Goal: Task Accomplishment & Management: Manage account settings

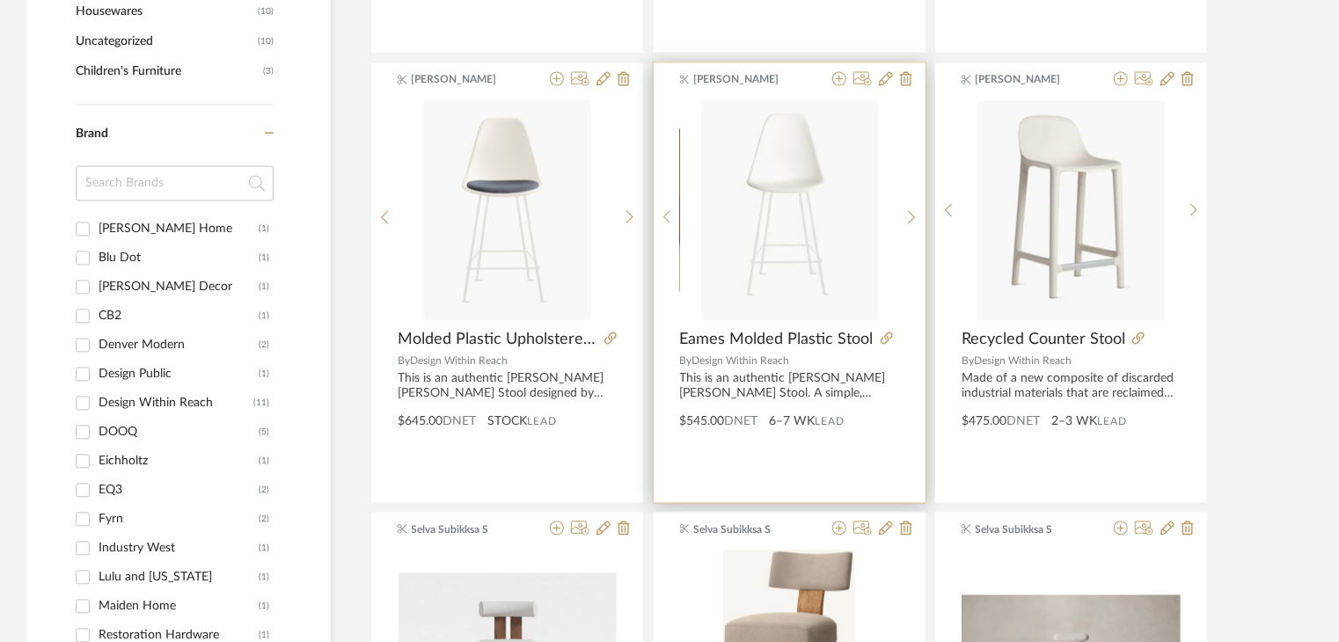
scroll to position [1672, 0]
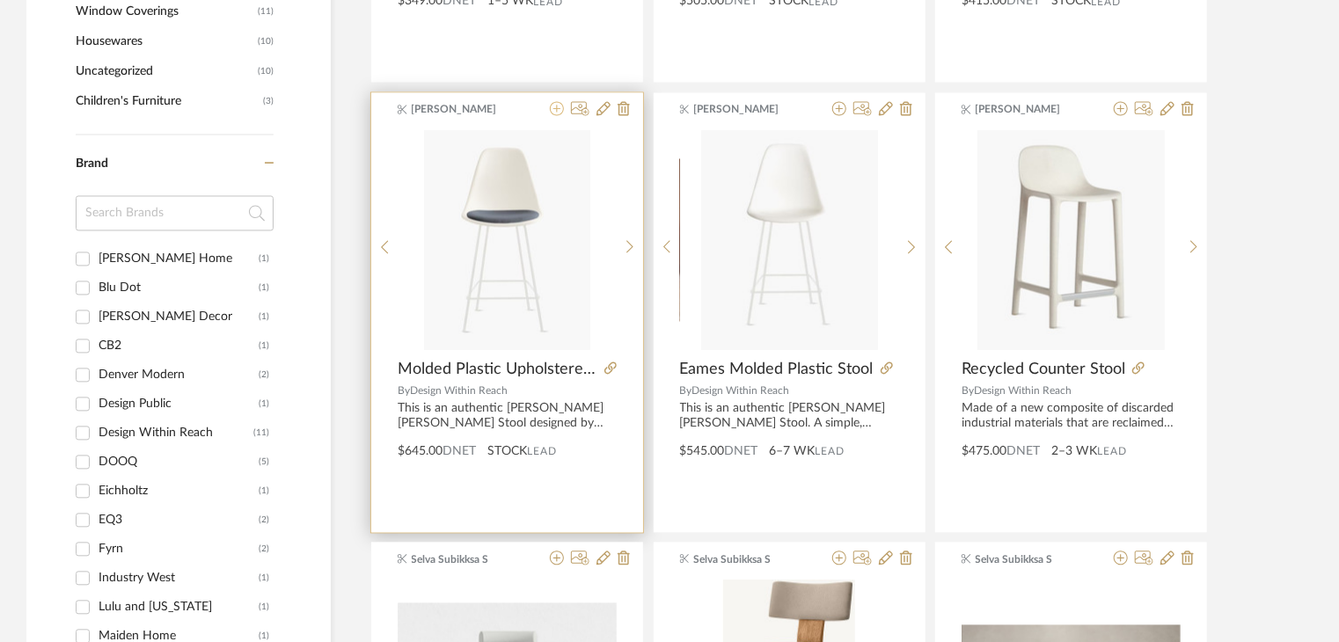
click at [551, 111] on icon at bounding box center [557, 109] width 14 height 14
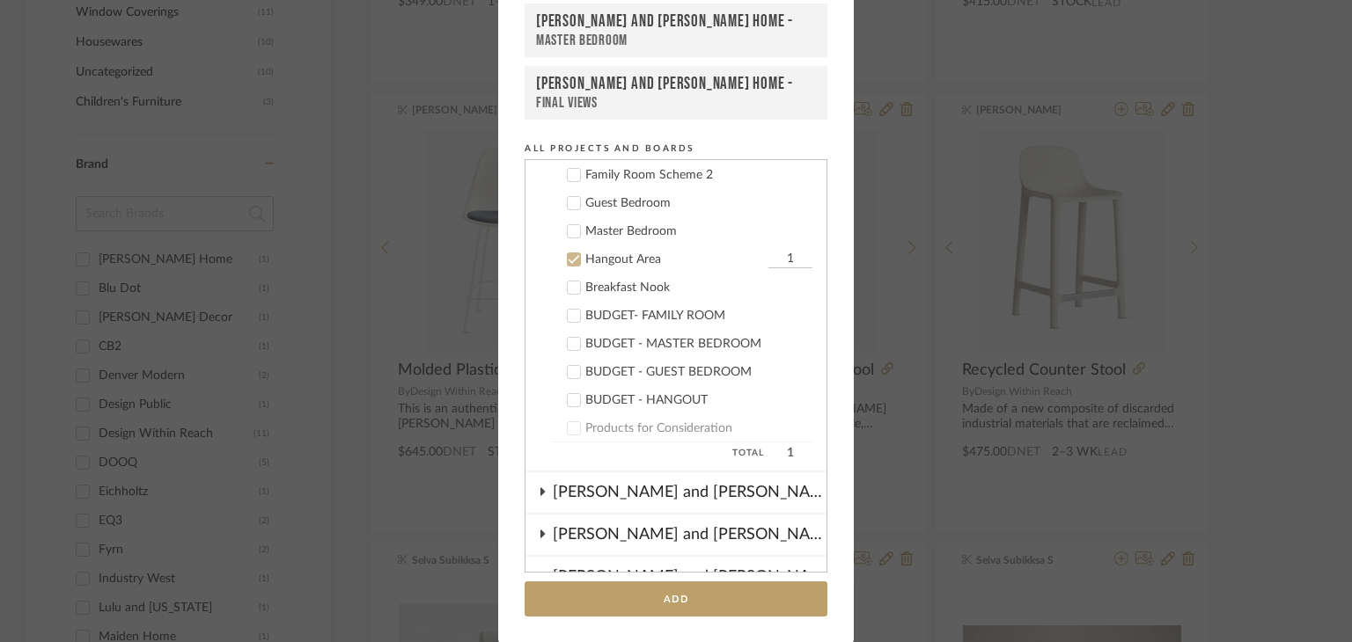
scroll to position [413, 0]
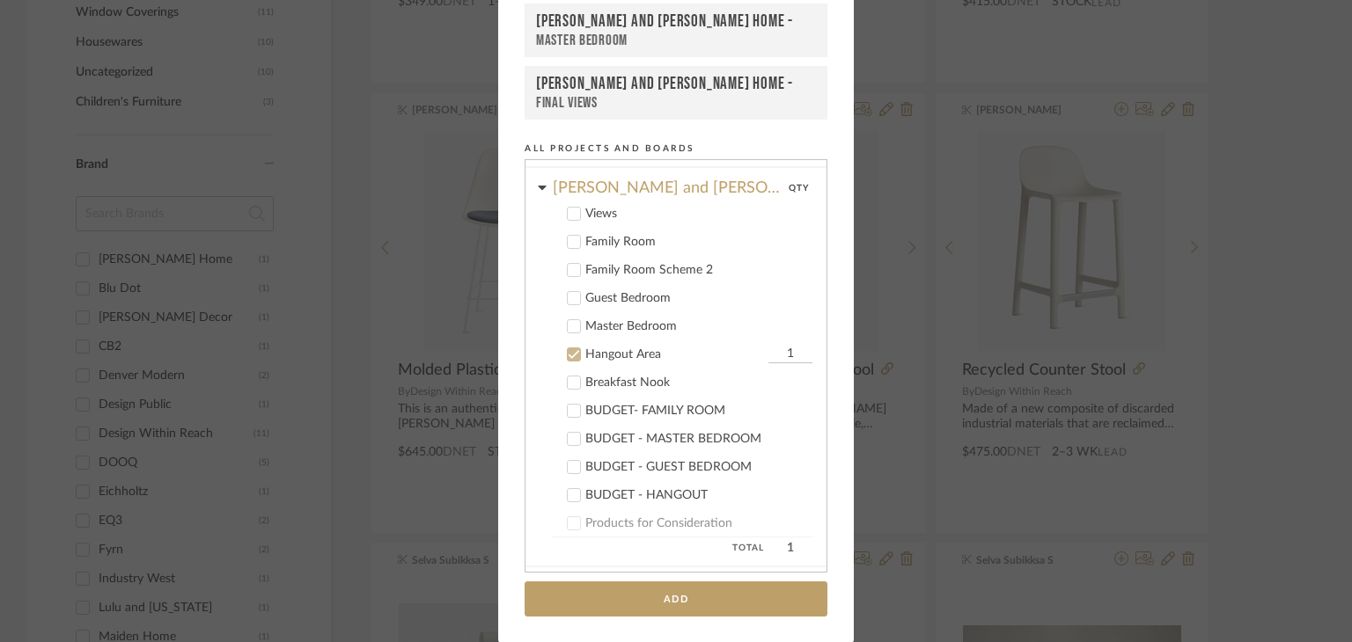
click at [776, 349] on input "1" at bounding box center [790, 355] width 44 height 18
type input "4"
click at [840, 382] on add-to "Add to Projects Recent Projects, Rooms, or Boards [PERSON_NAME] and [PERSON_NAM…" at bounding box center [676, 246] width 356 height 795
click at [714, 604] on button "Add" at bounding box center [675, 600] width 303 height 36
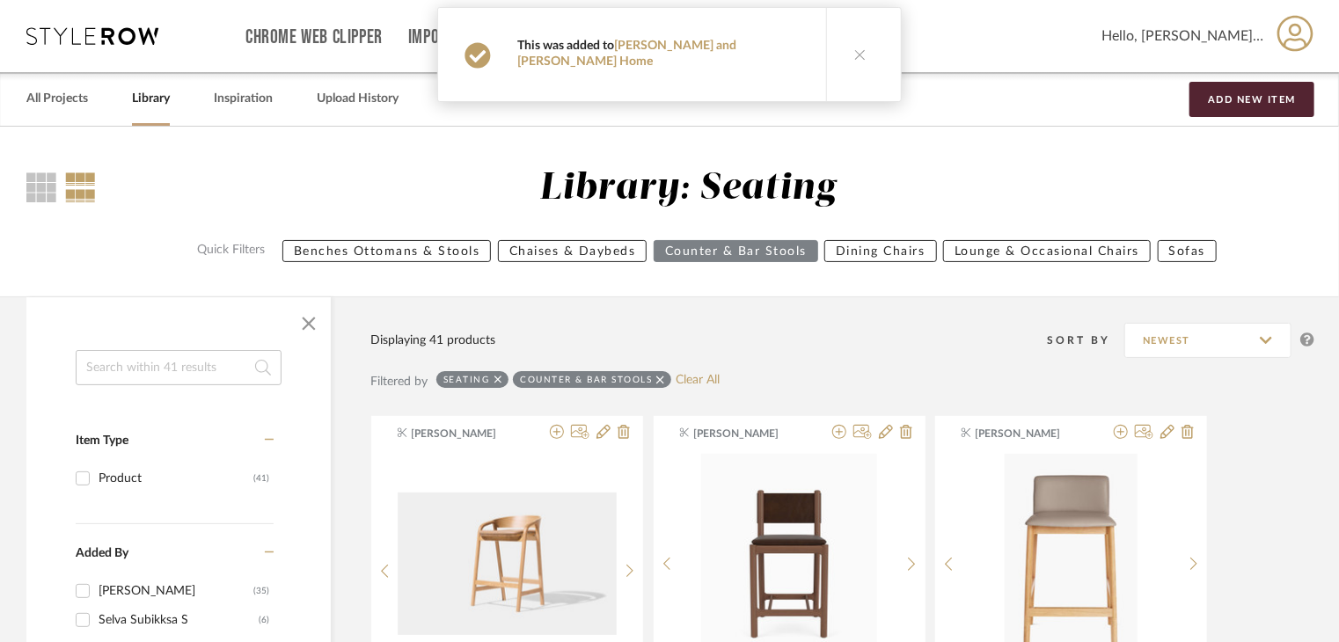
scroll to position [264, 0]
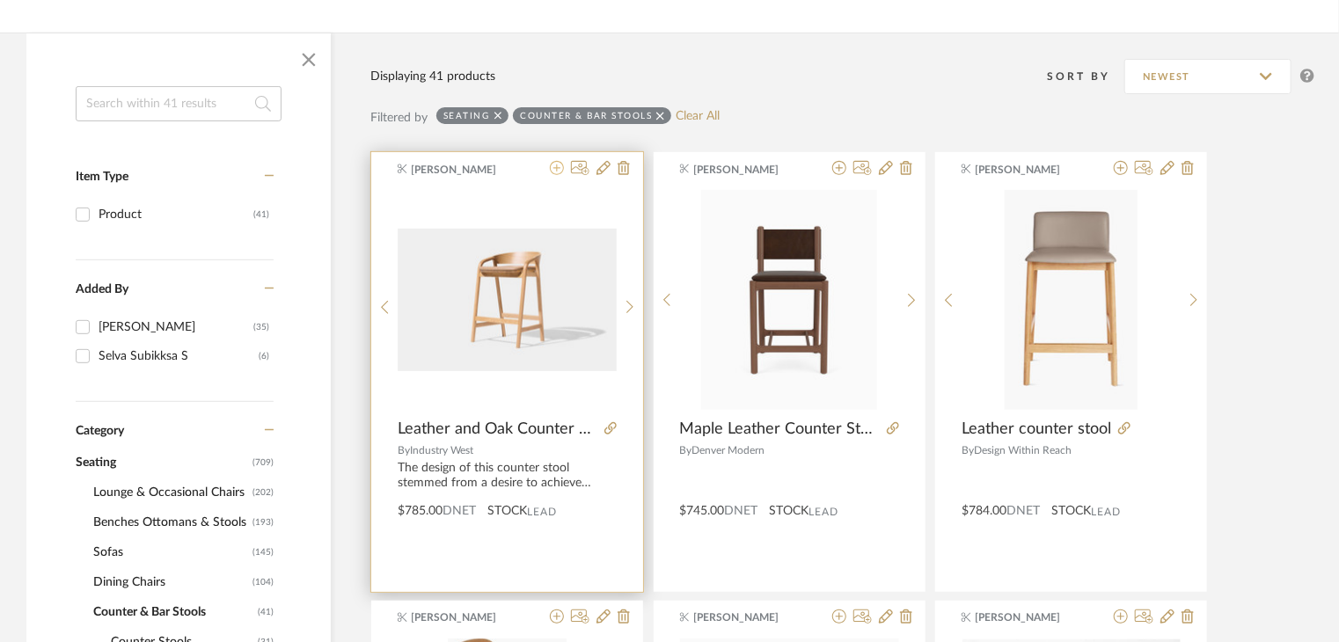
click at [563, 165] on icon at bounding box center [557, 168] width 14 height 14
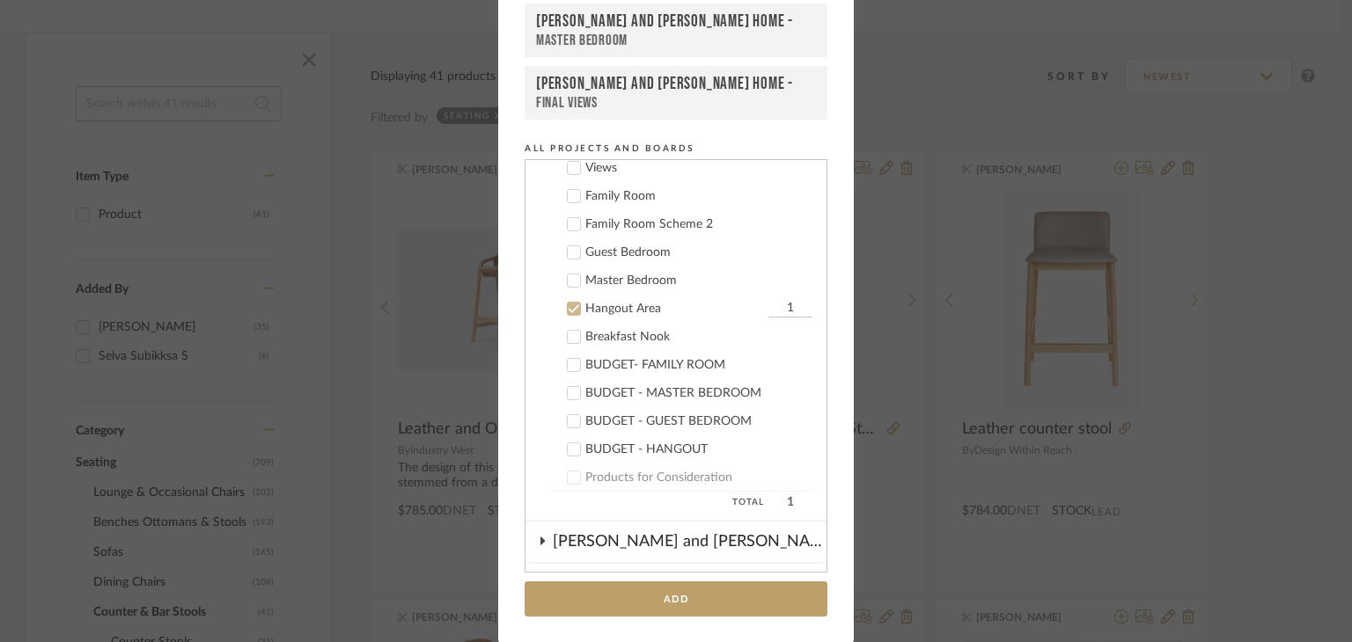
scroll to position [413, 0]
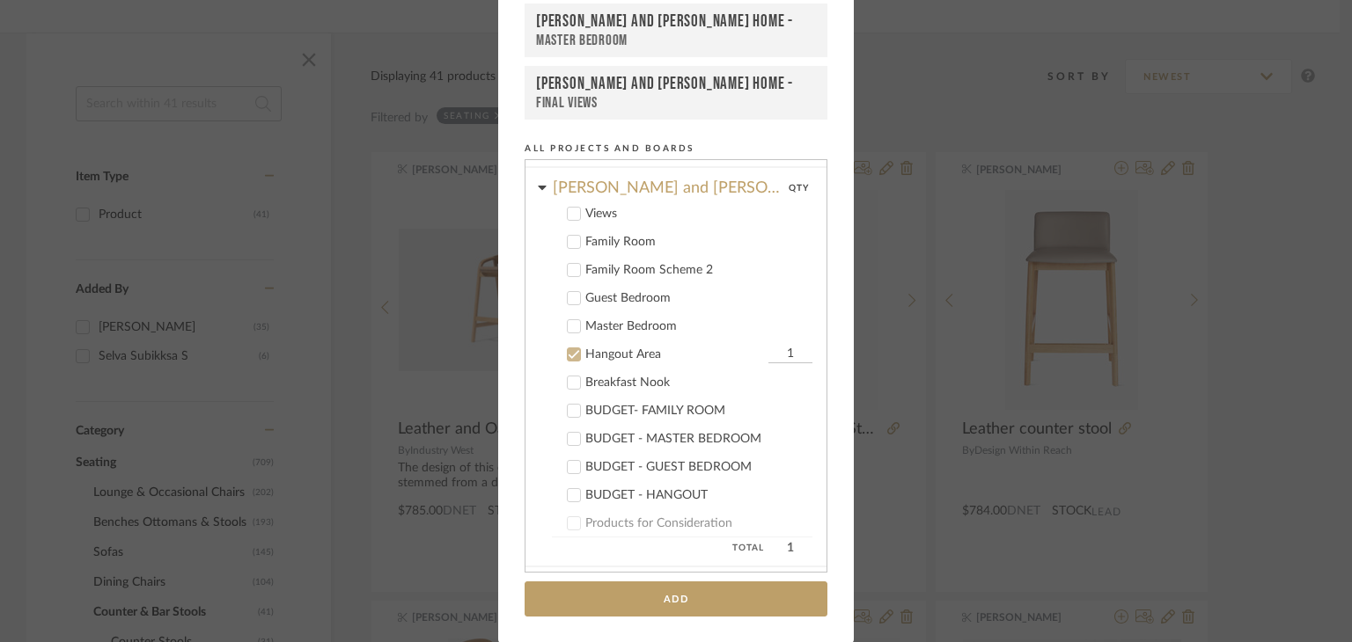
click at [773, 346] on input "1" at bounding box center [790, 355] width 44 height 18
type input "3"
click at [714, 587] on button "Add" at bounding box center [675, 600] width 303 height 36
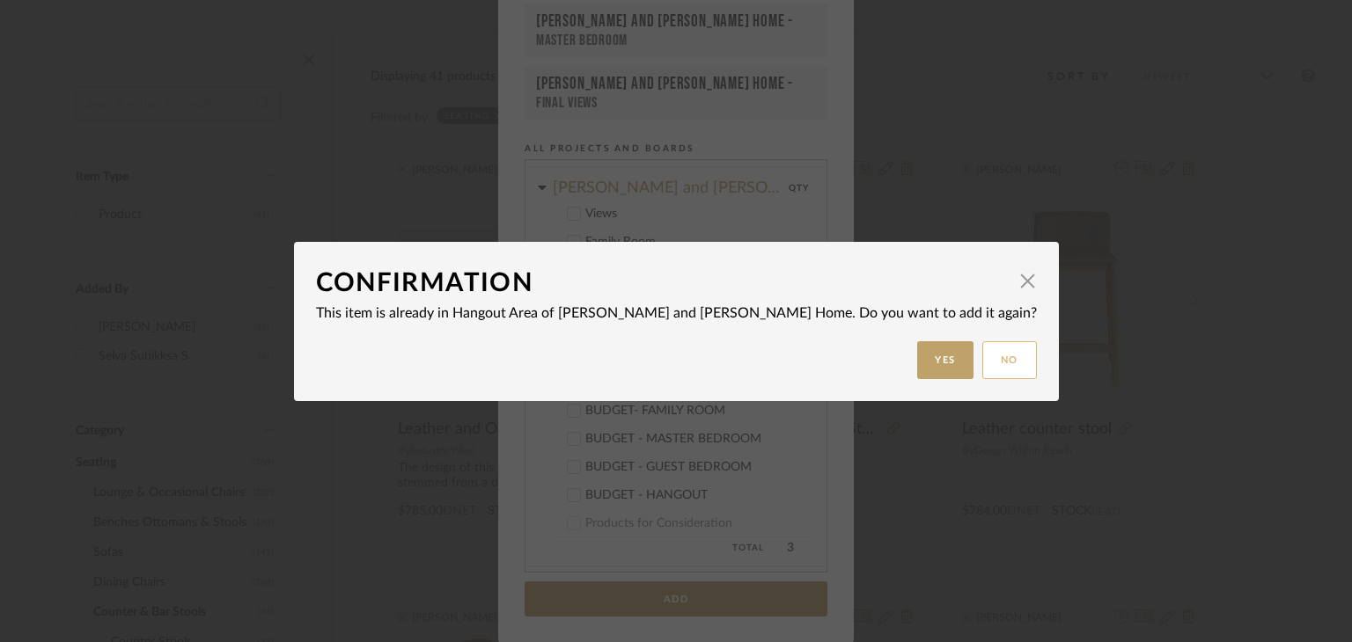
click at [982, 354] on button "No" at bounding box center [1009, 360] width 55 height 38
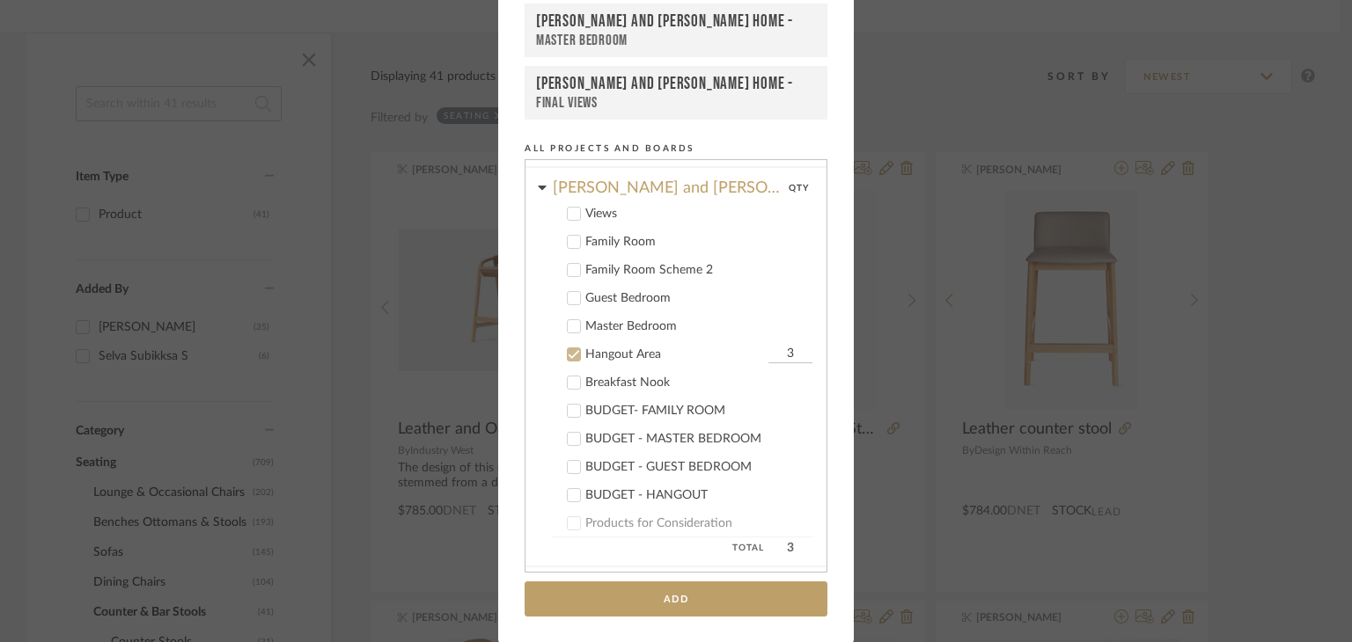
click at [1138, 314] on div "Add to Projects Recent Projects, Rooms, or Boards [PERSON_NAME] and [PERSON_NAM…" at bounding box center [676, 321] width 1352 height 642
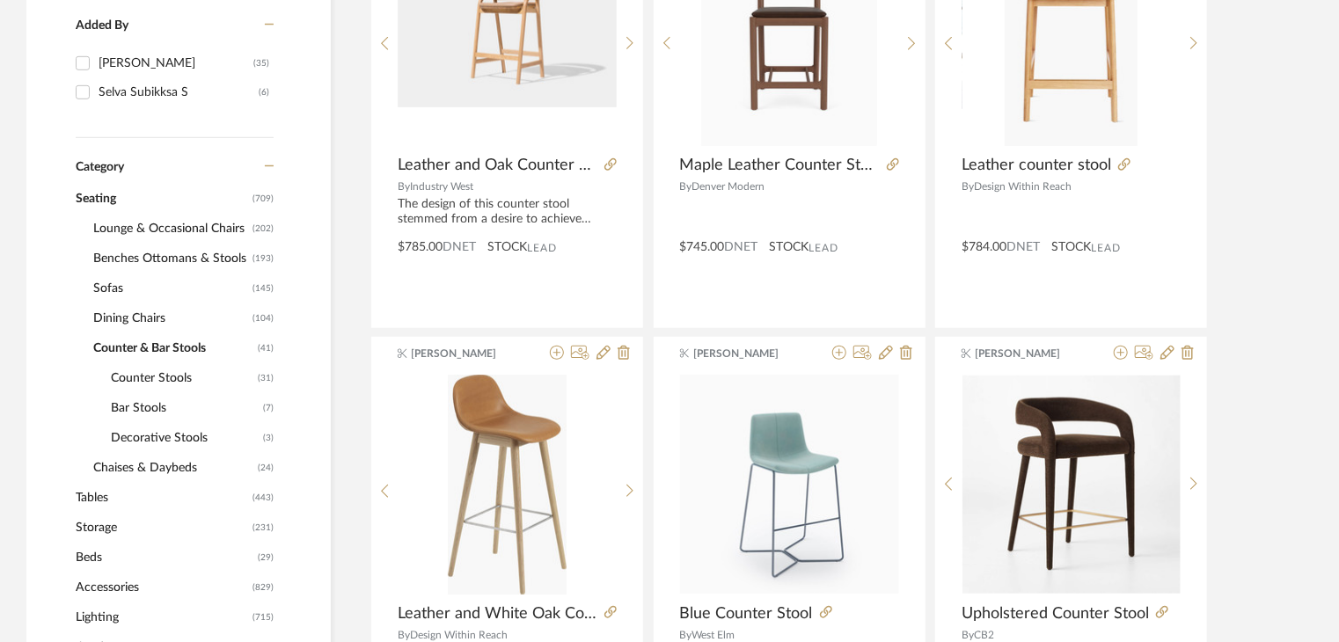
scroll to position [704, 0]
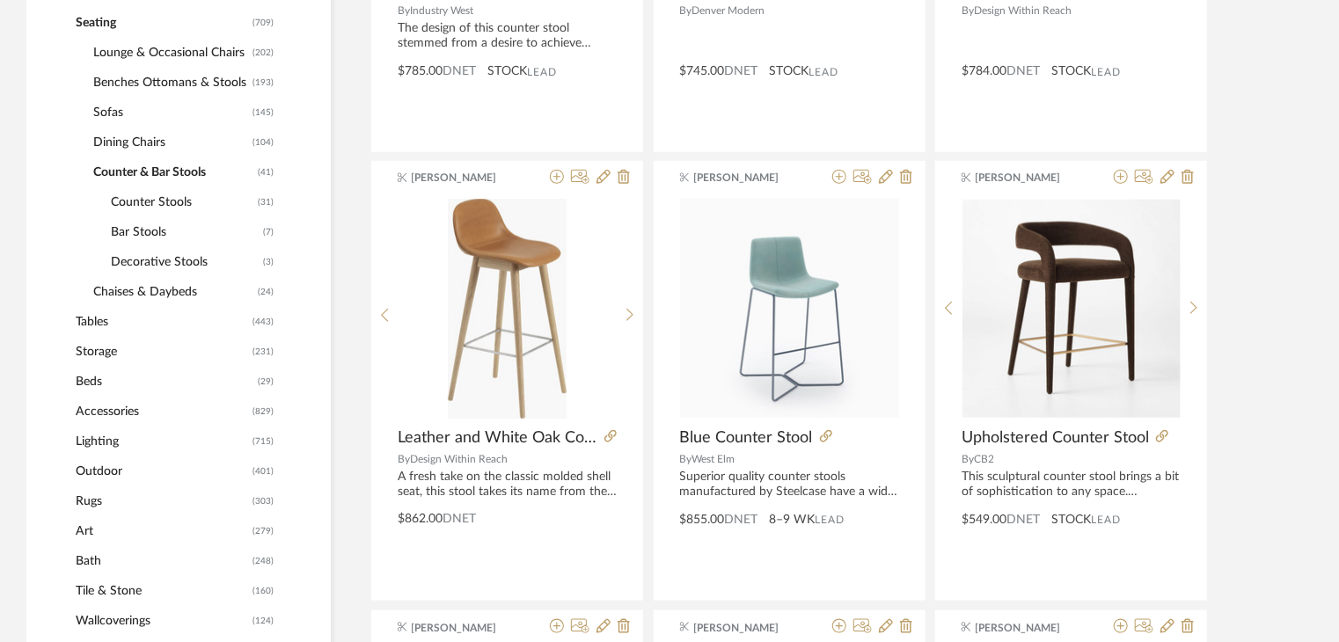
click at [122, 435] on span "Lighting" at bounding box center [162, 442] width 172 height 30
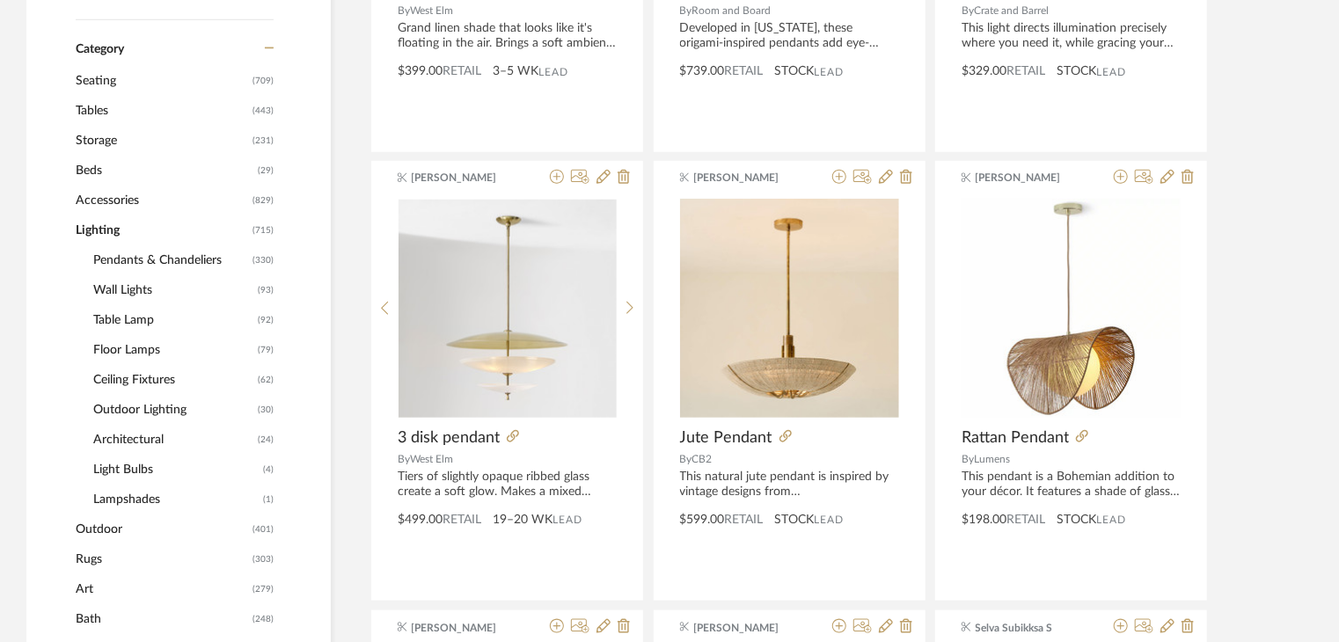
scroll to position [761, 0]
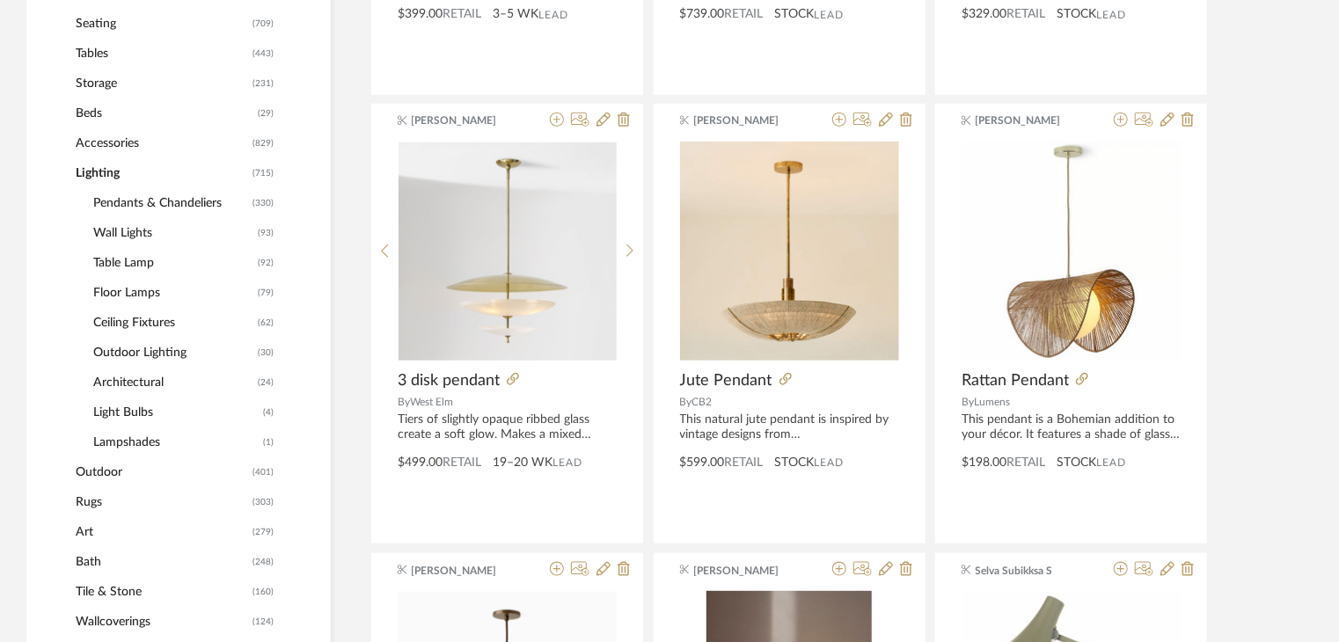
click at [153, 197] on span "Pendants & Chandeliers" at bounding box center [170, 203] width 155 height 30
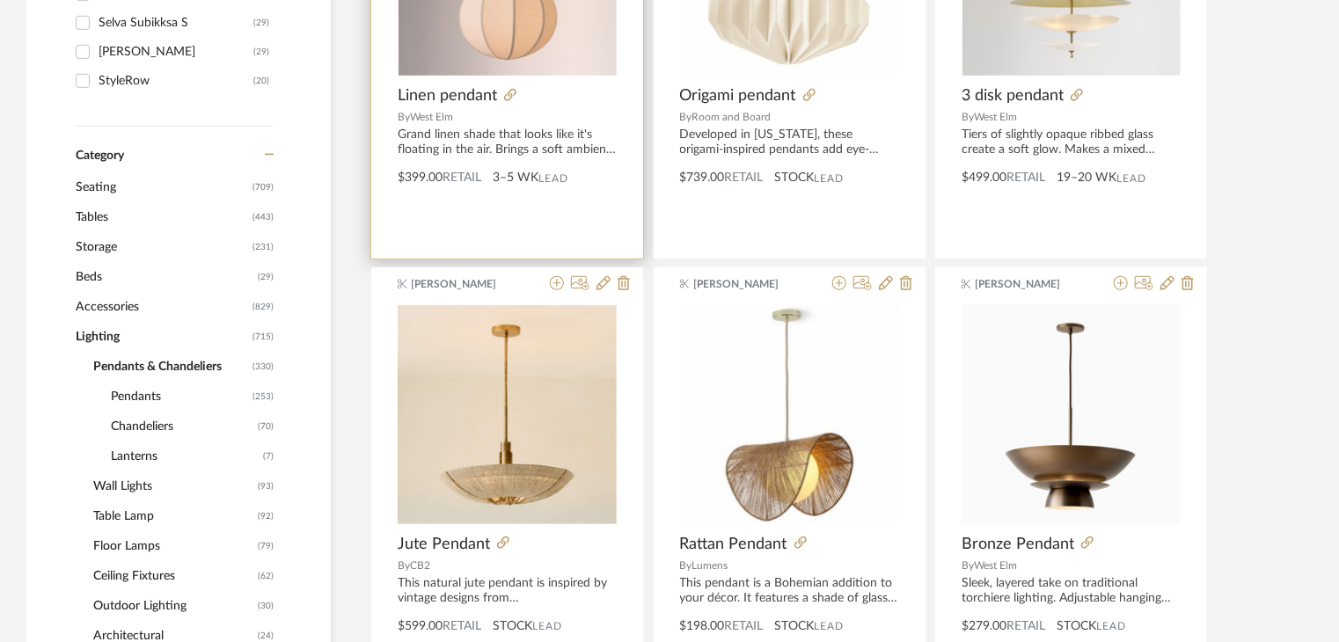
scroll to position [673, 0]
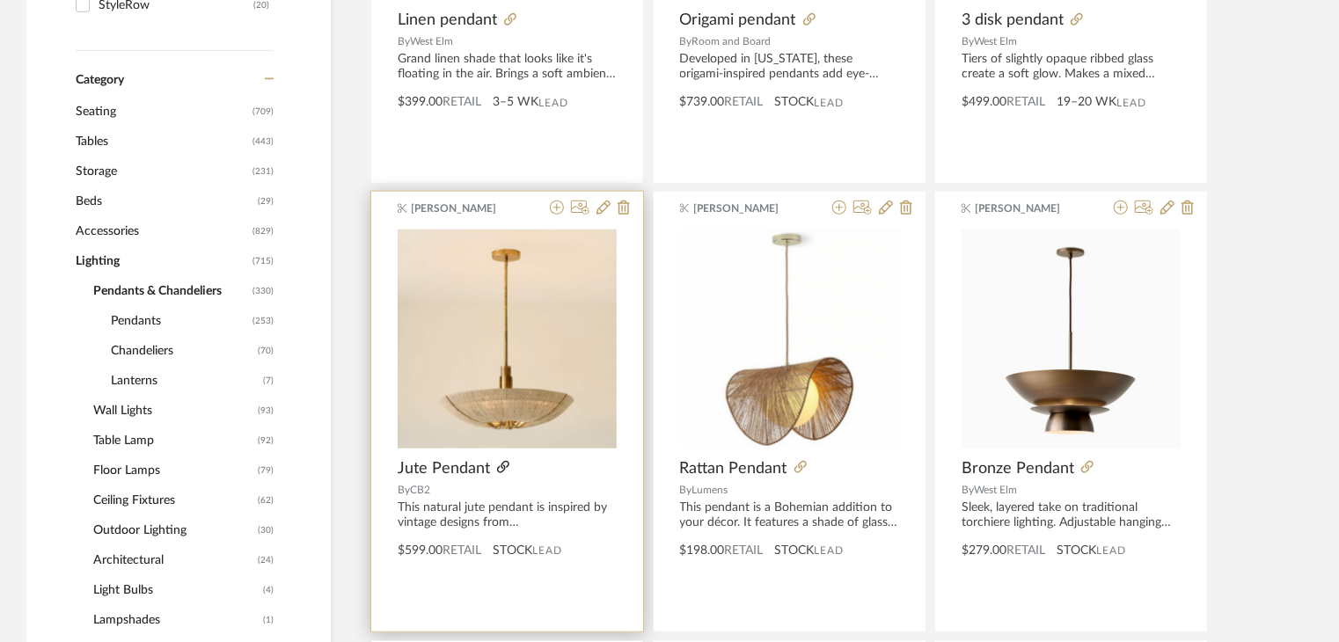
click at [505, 462] on icon at bounding box center [503, 467] width 12 height 12
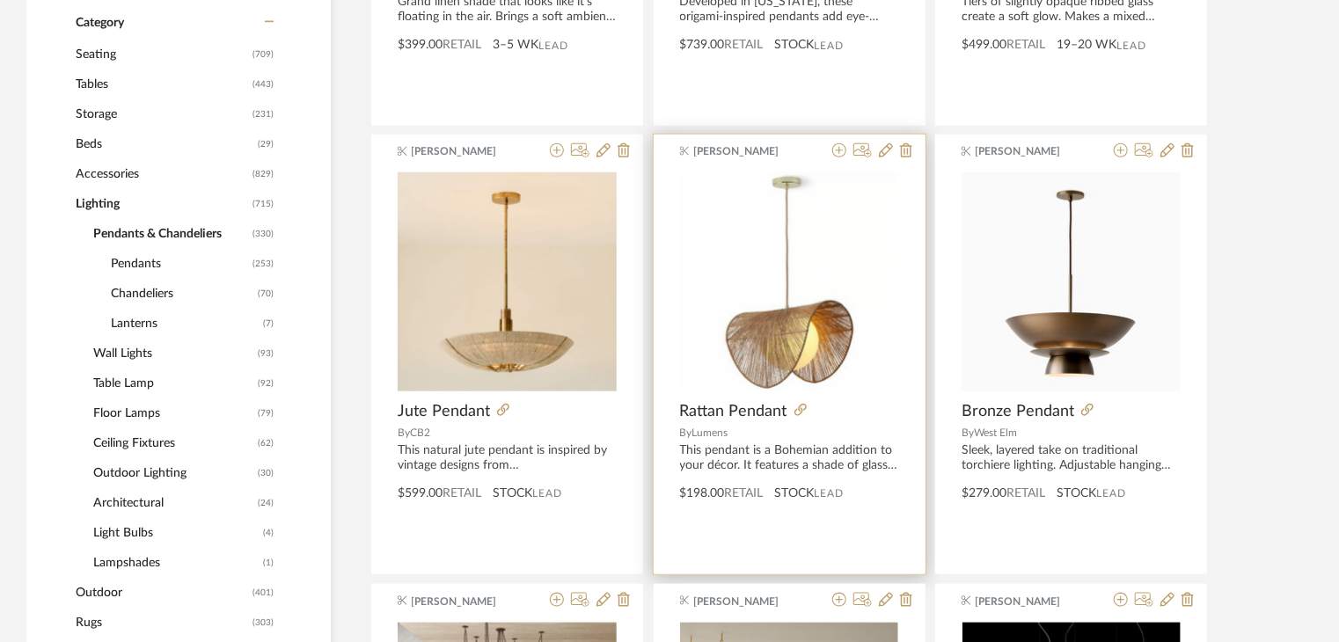
scroll to position [761, 0]
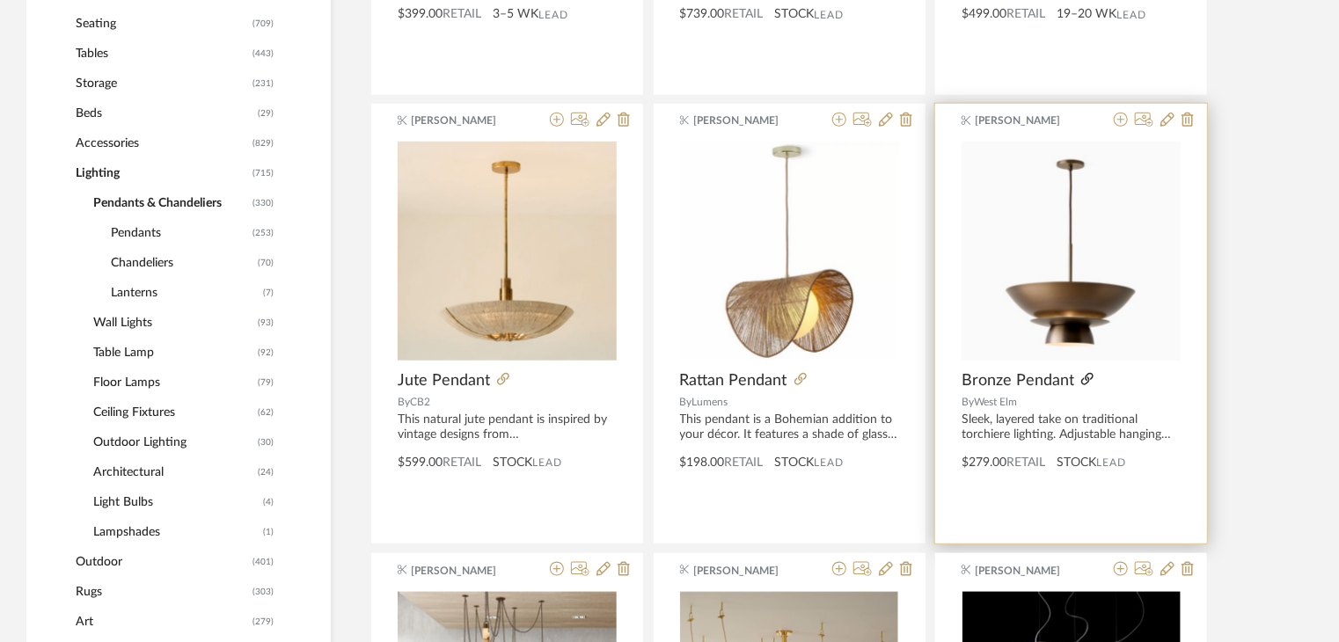
click at [1082, 377] on icon at bounding box center [1088, 379] width 12 height 12
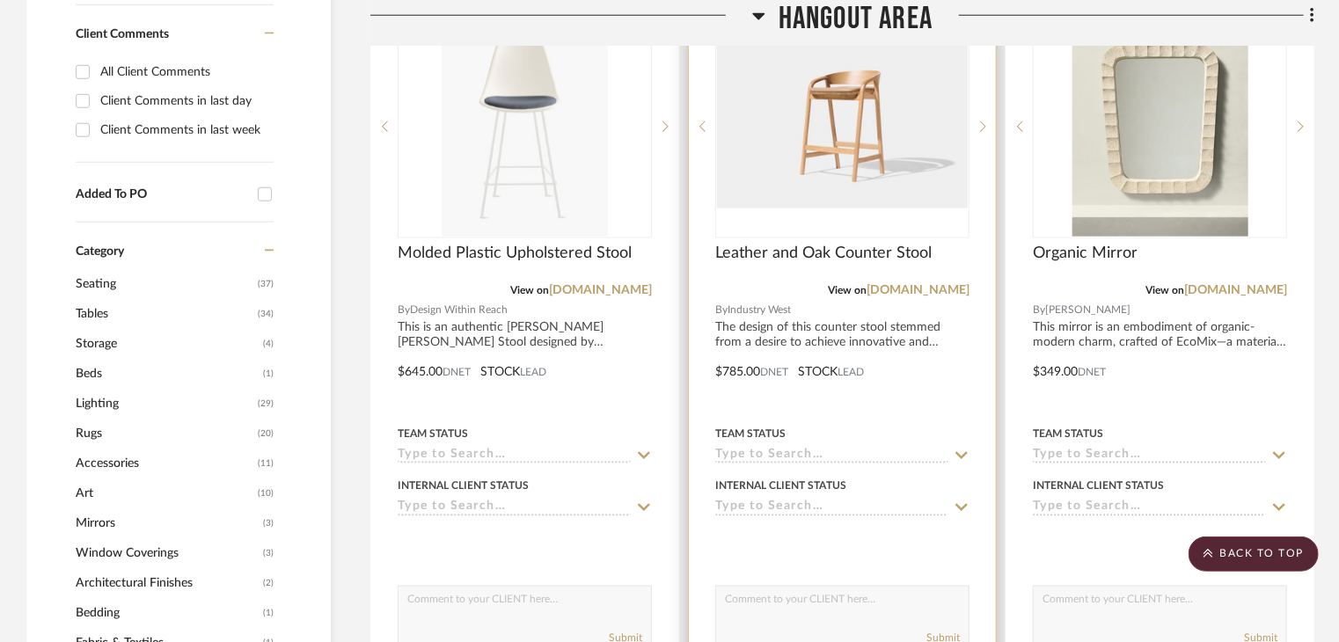
scroll to position [792, 0]
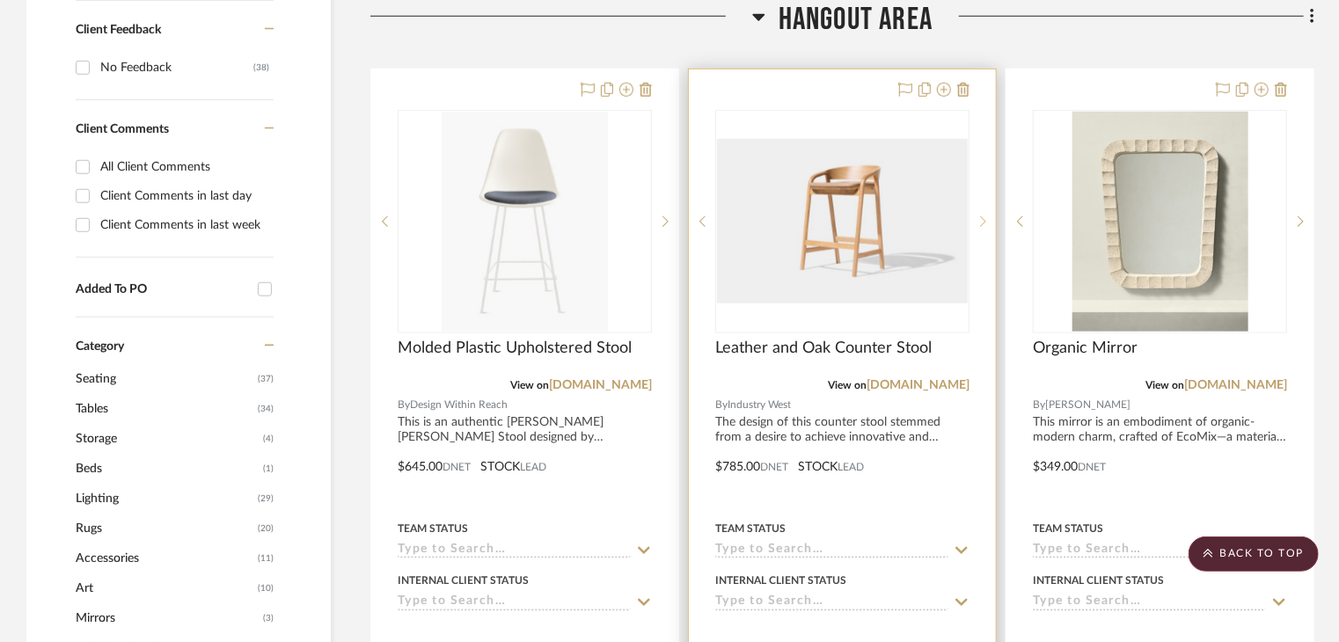
click at [986, 216] on icon at bounding box center [983, 222] width 6 height 12
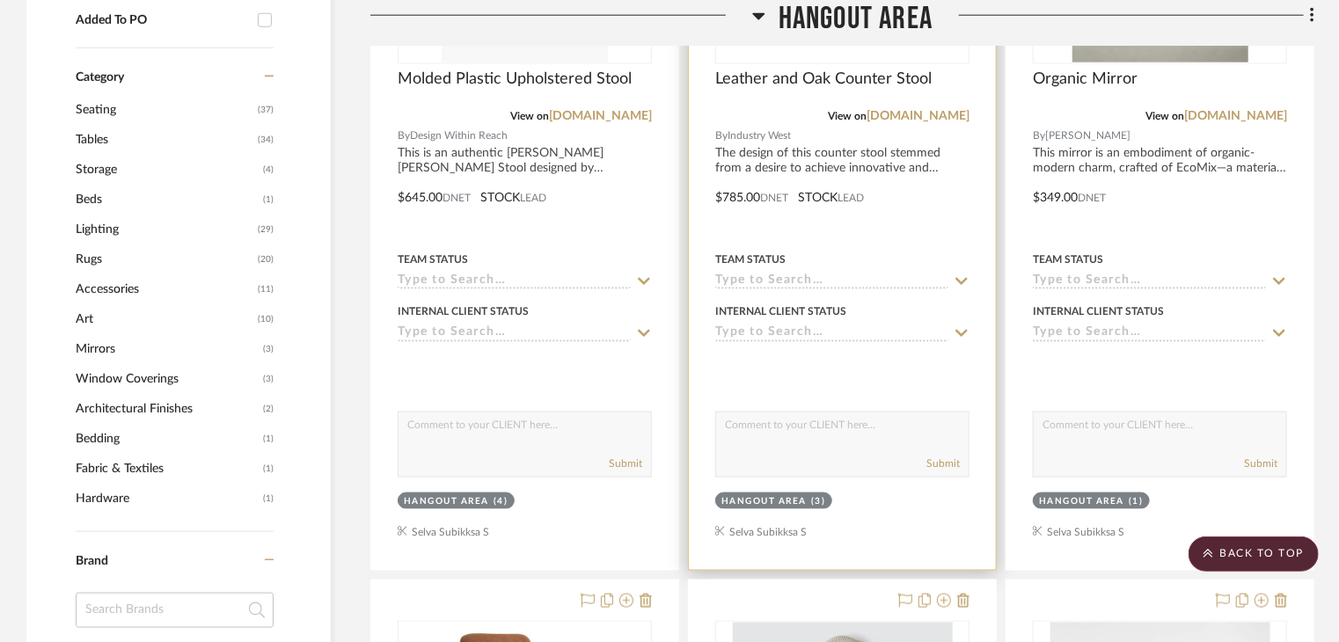
scroll to position [1056, 0]
